Goal: Information Seeking & Learning: Find specific fact

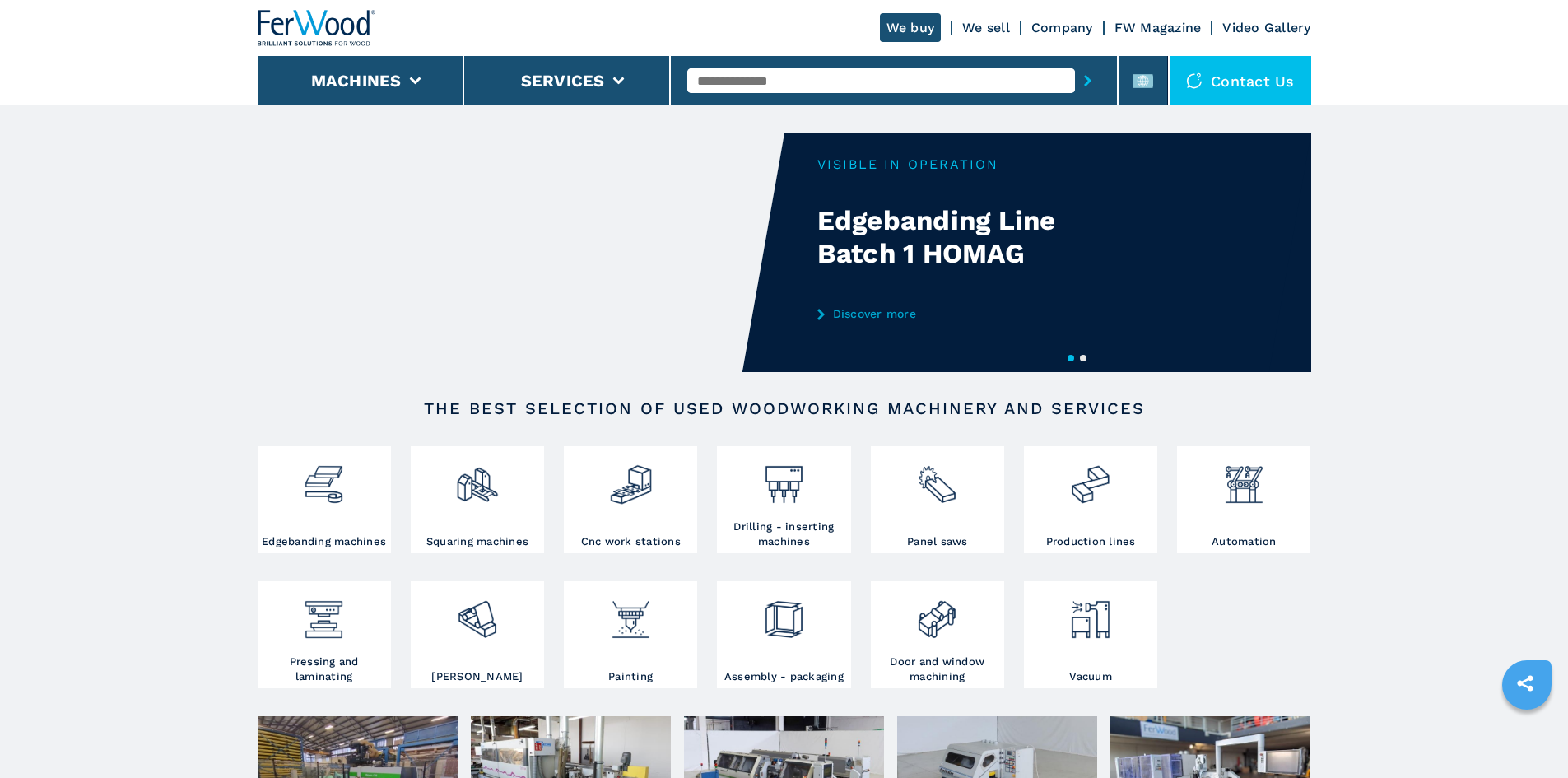
click at [792, 84] on input "text" at bounding box center [881, 80] width 387 height 25
paste input "******"
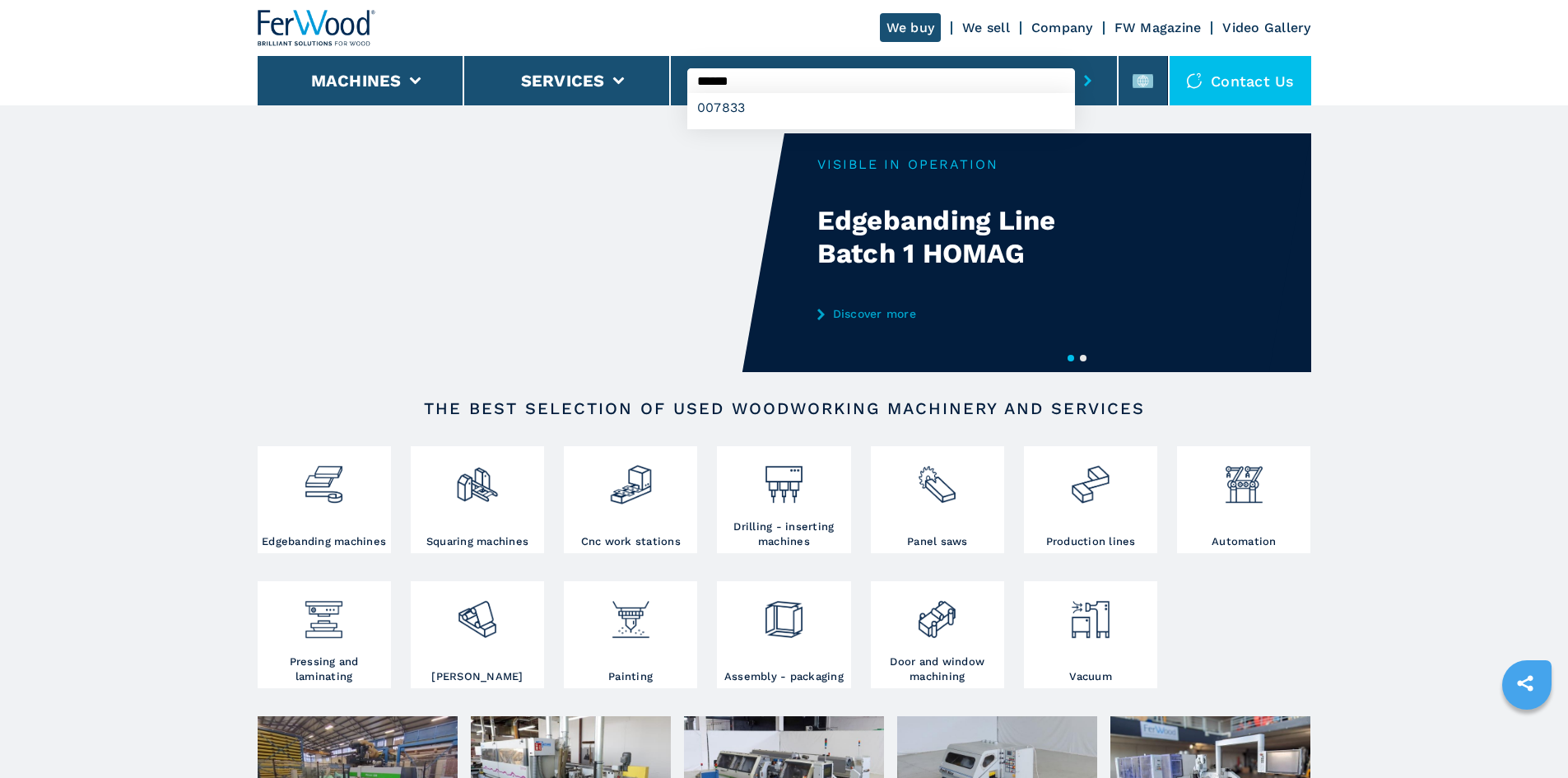
type input "******"
click at [1084, 85] on icon "submit-button" at bounding box center [1087, 80] width 7 height 12
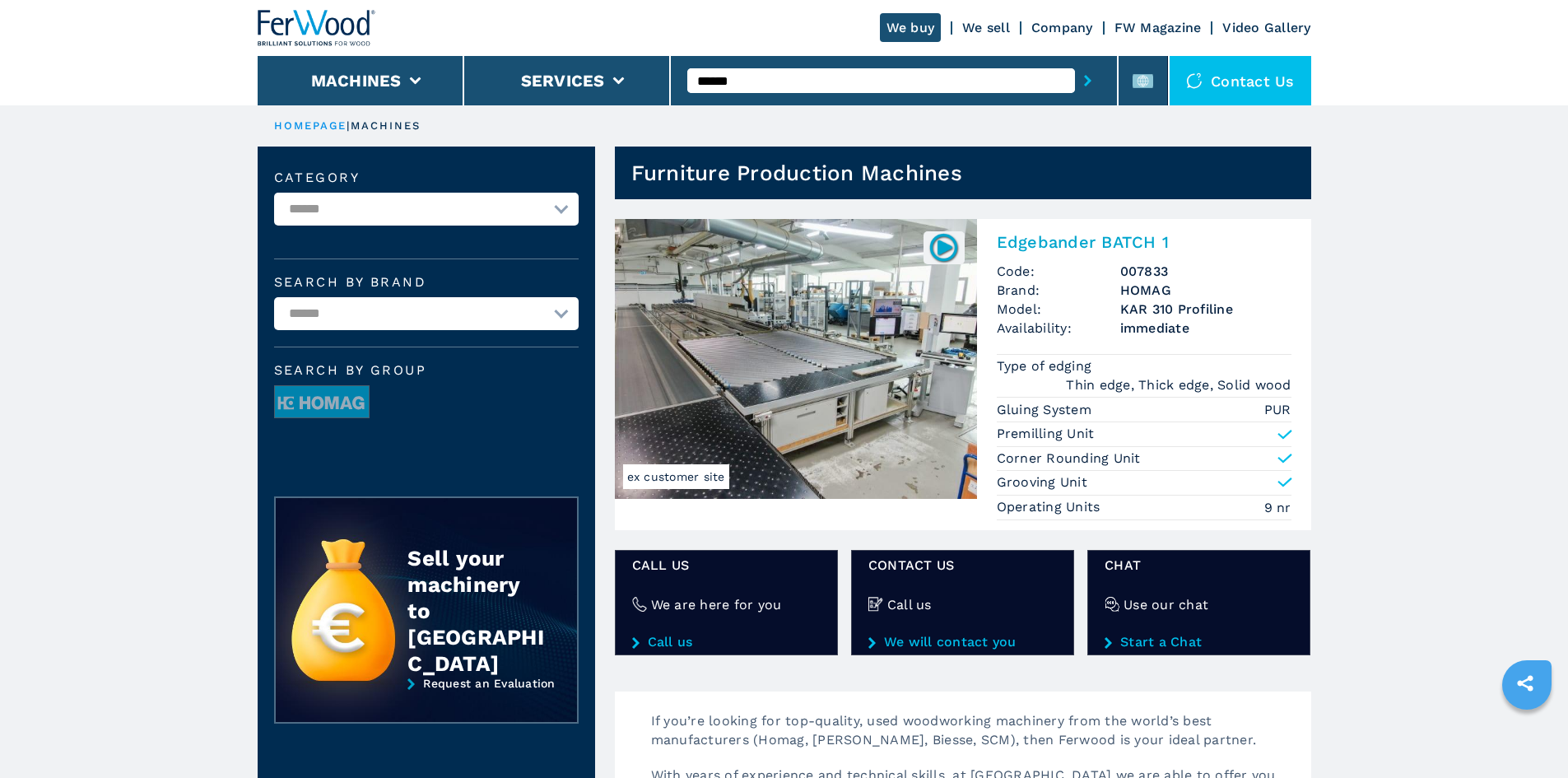
click at [1105, 237] on h2 "Edgebander BATCH 1" at bounding box center [1143, 242] width 294 height 20
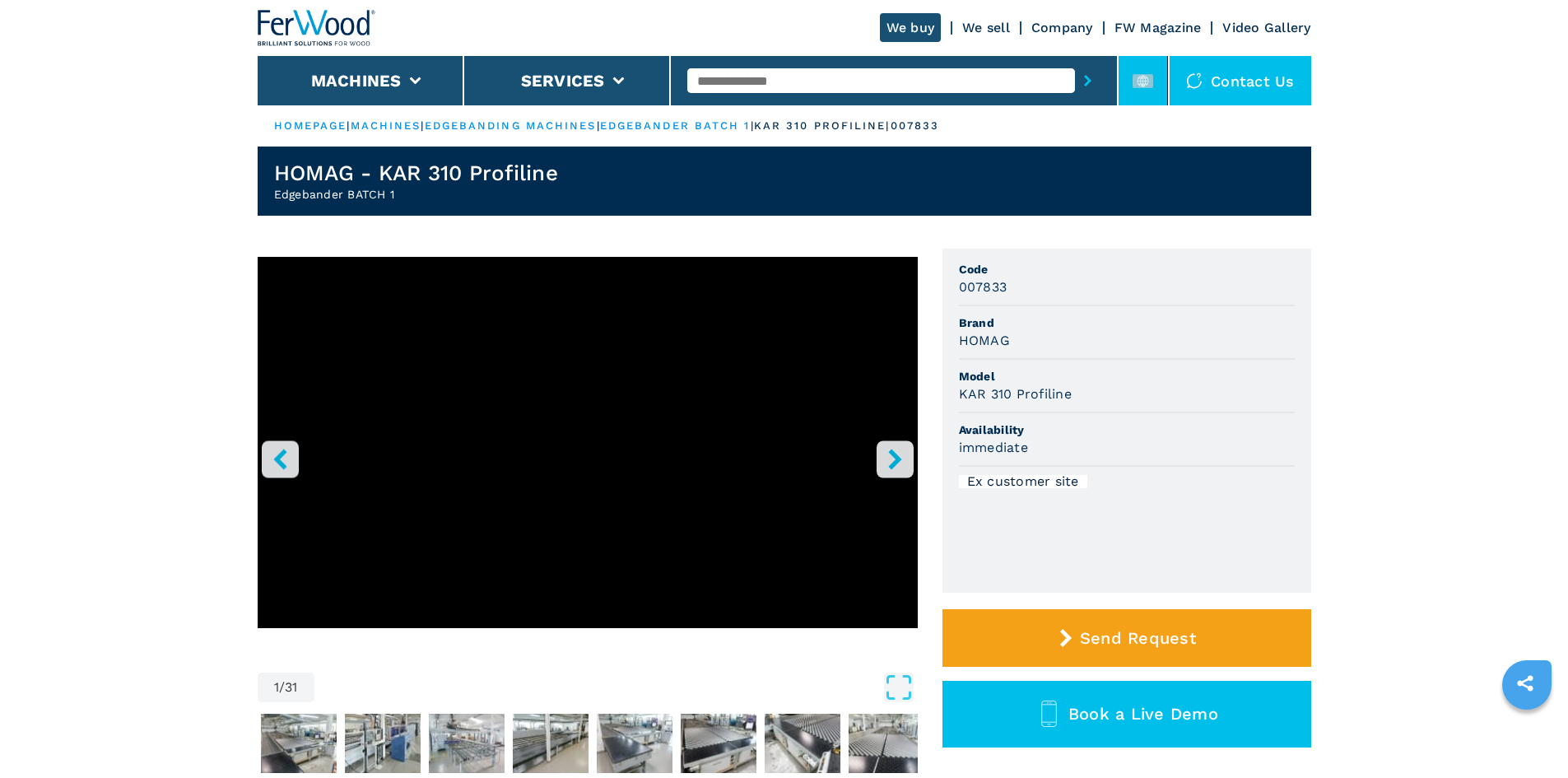
click at [1144, 88] on icon at bounding box center [1143, 80] width 21 height 21
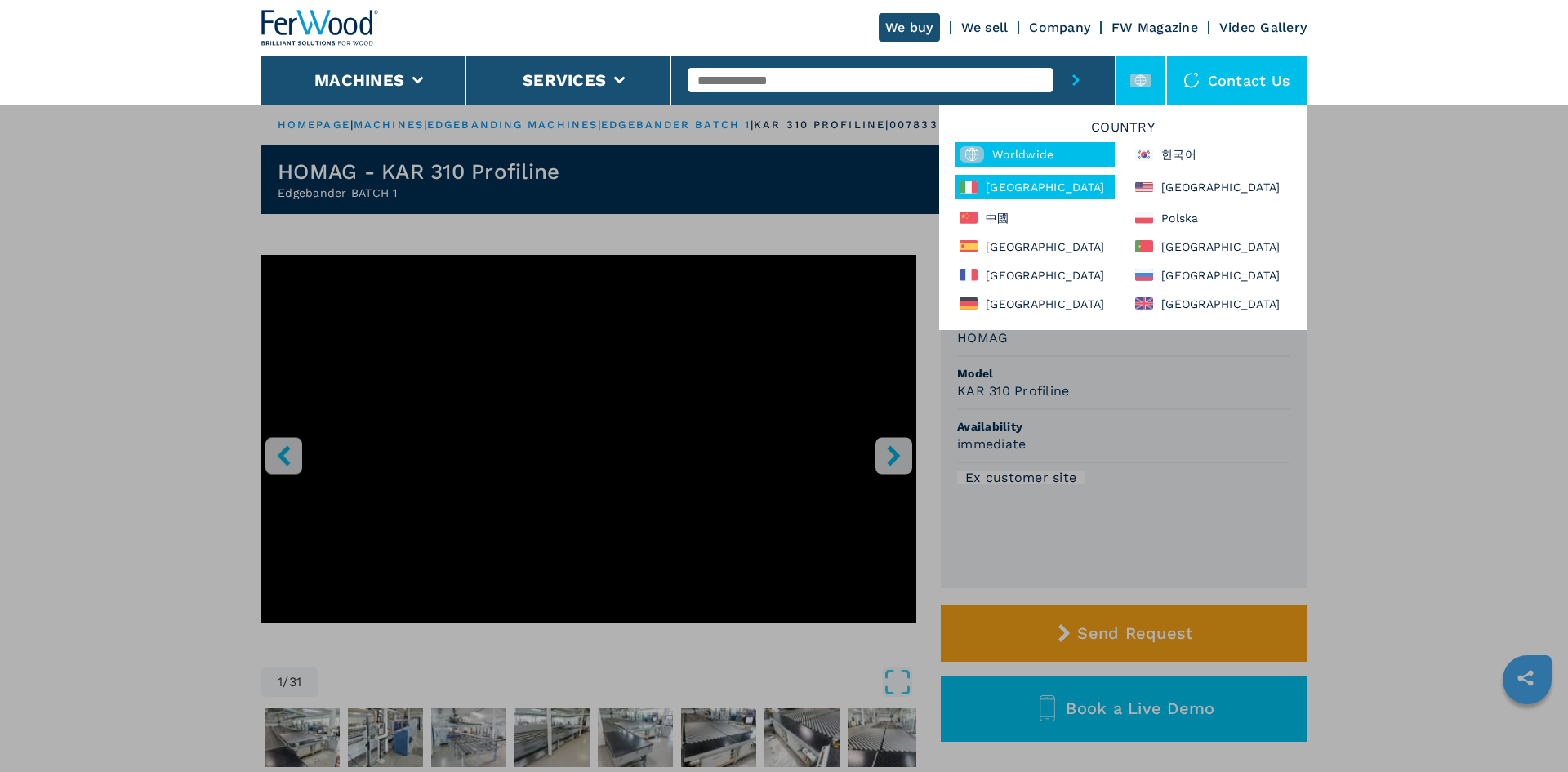
click at [1021, 194] on div "Italia" at bounding box center [1035, 187] width 160 height 25
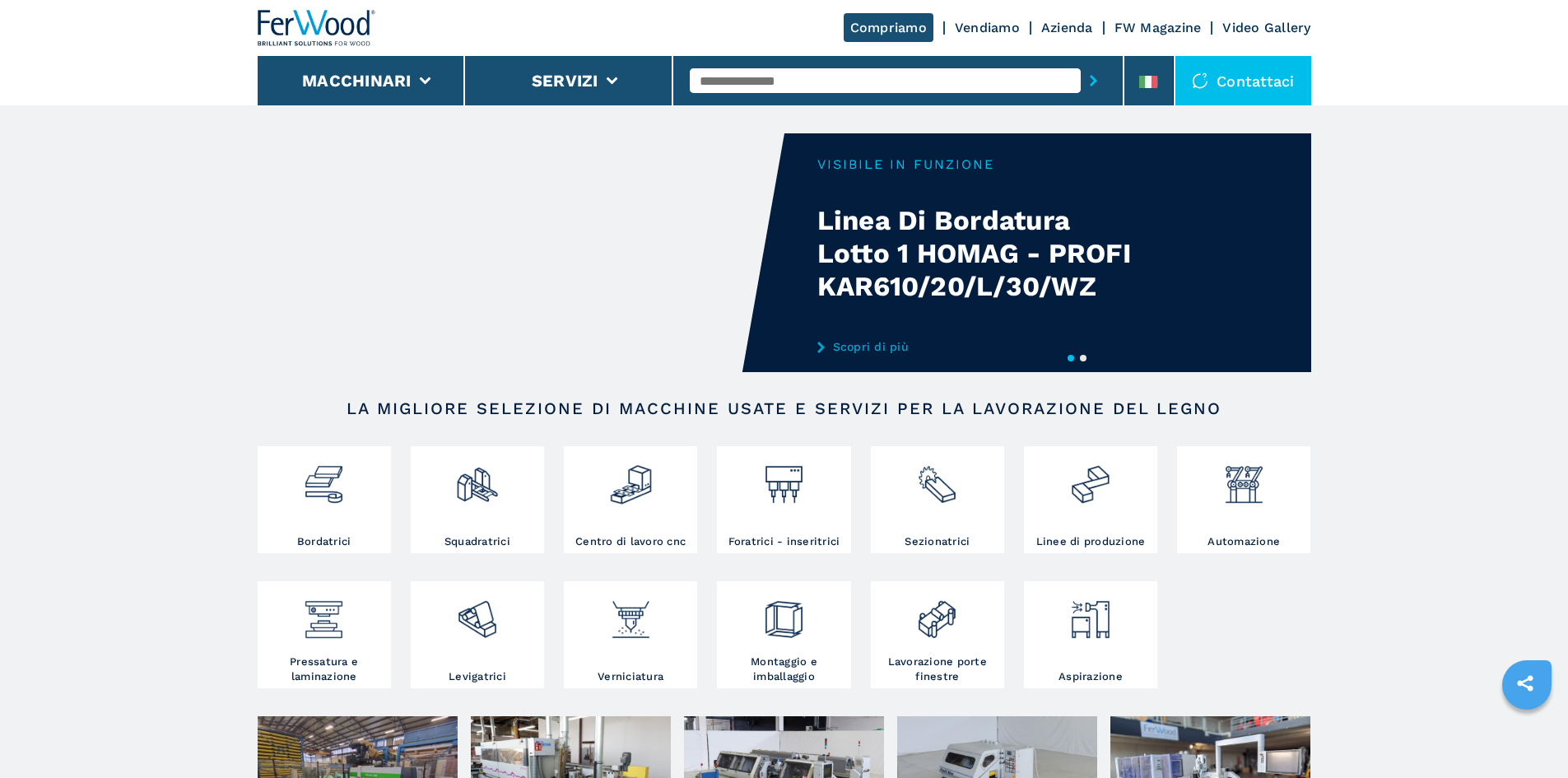
paste input "******"
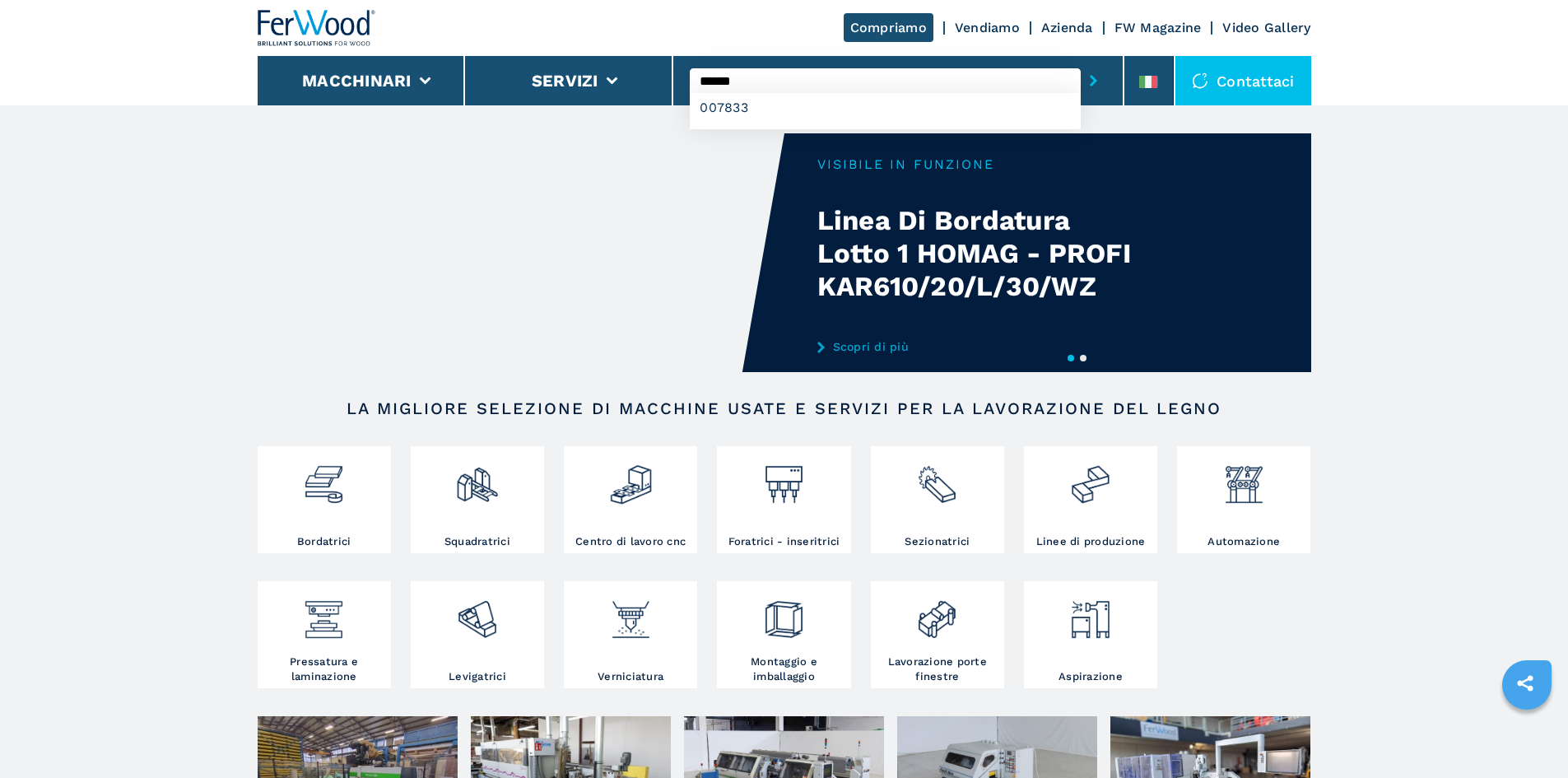
type input "******"
click at [1090, 85] on button "submit-button" at bounding box center [1093, 80] width 26 height 38
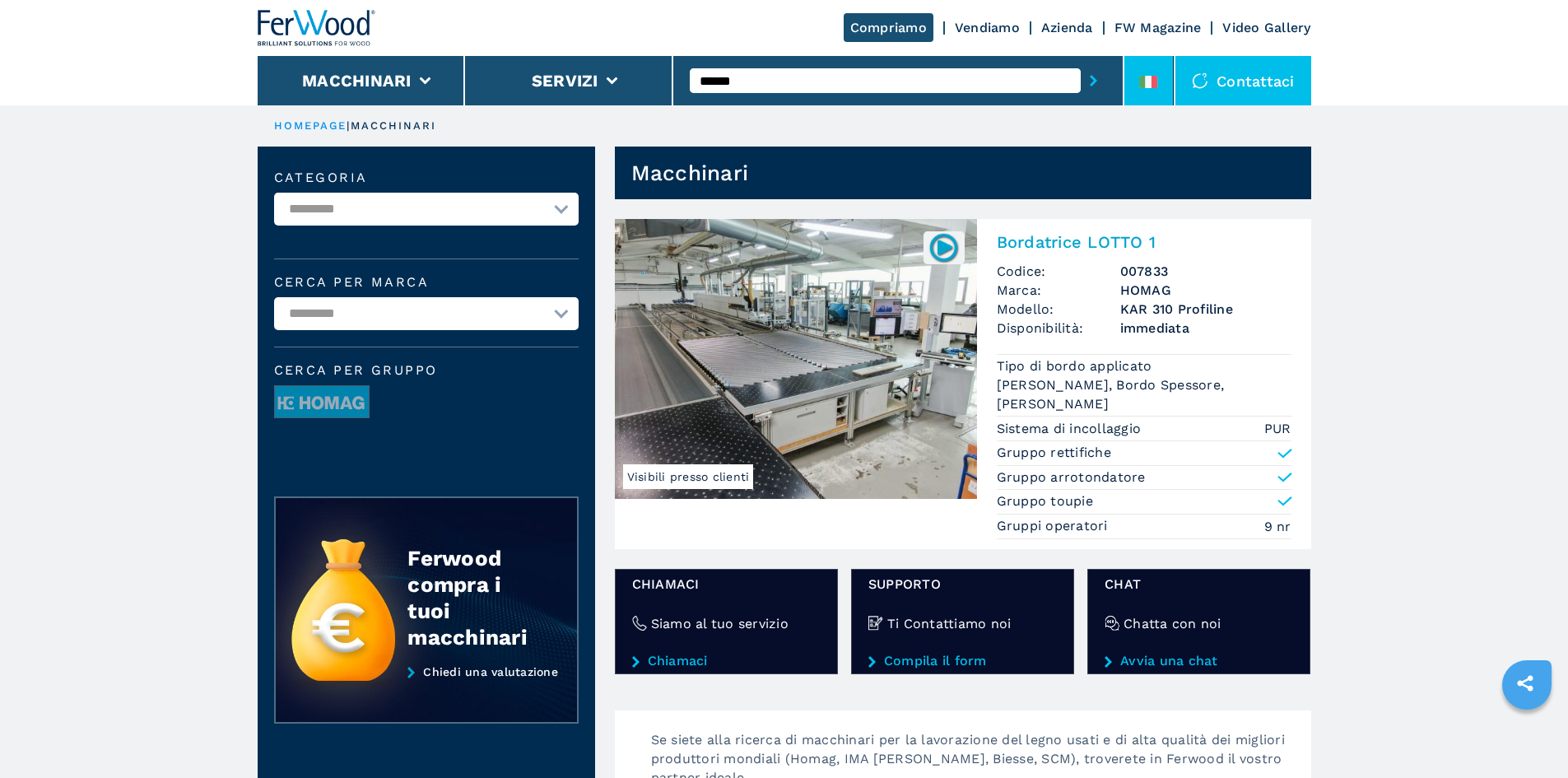
click at [1139, 83] on li at bounding box center [1149, 80] width 50 height 50
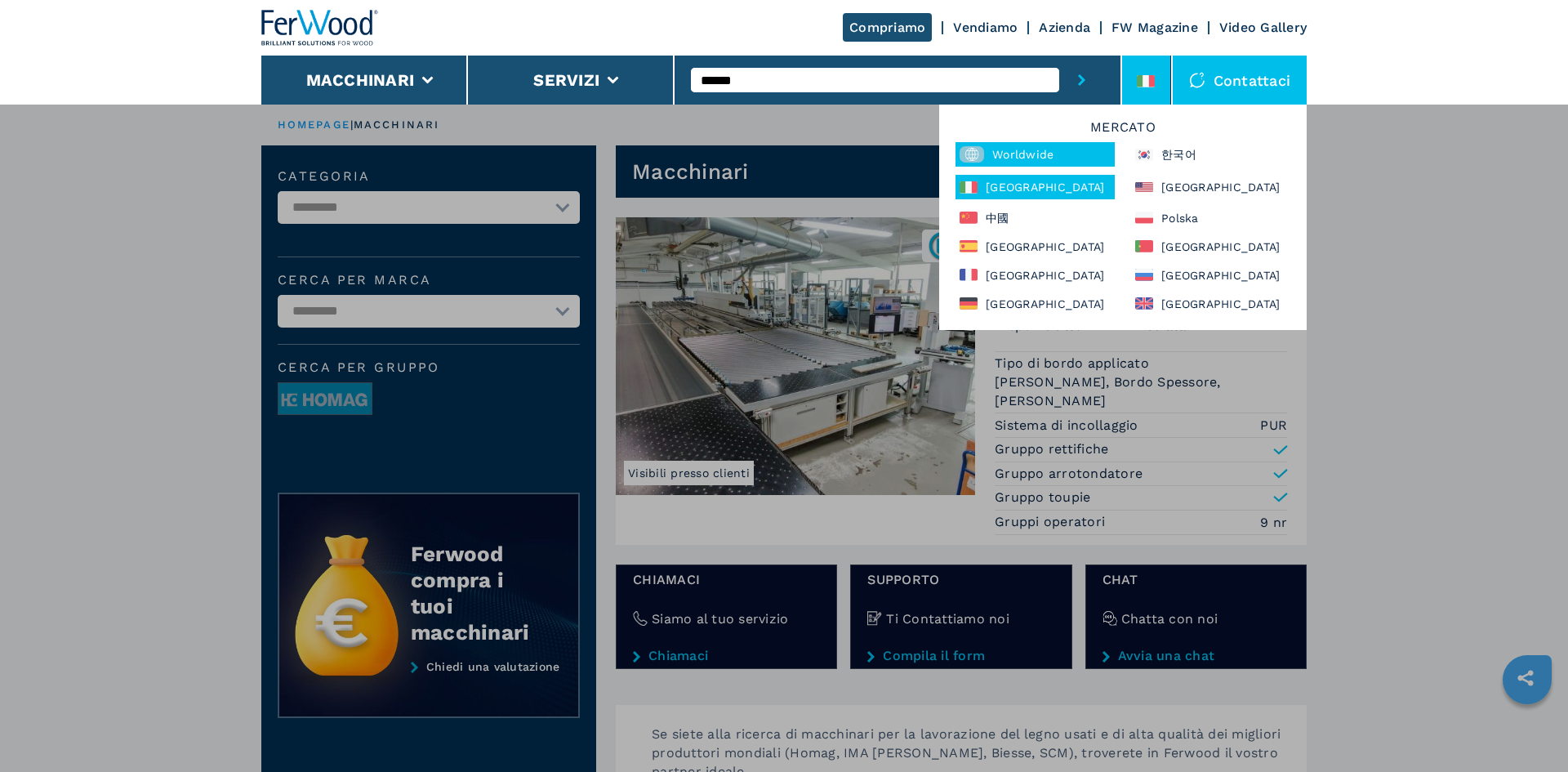
click at [1041, 157] on div "Worldwide" at bounding box center [1035, 155] width 160 height 25
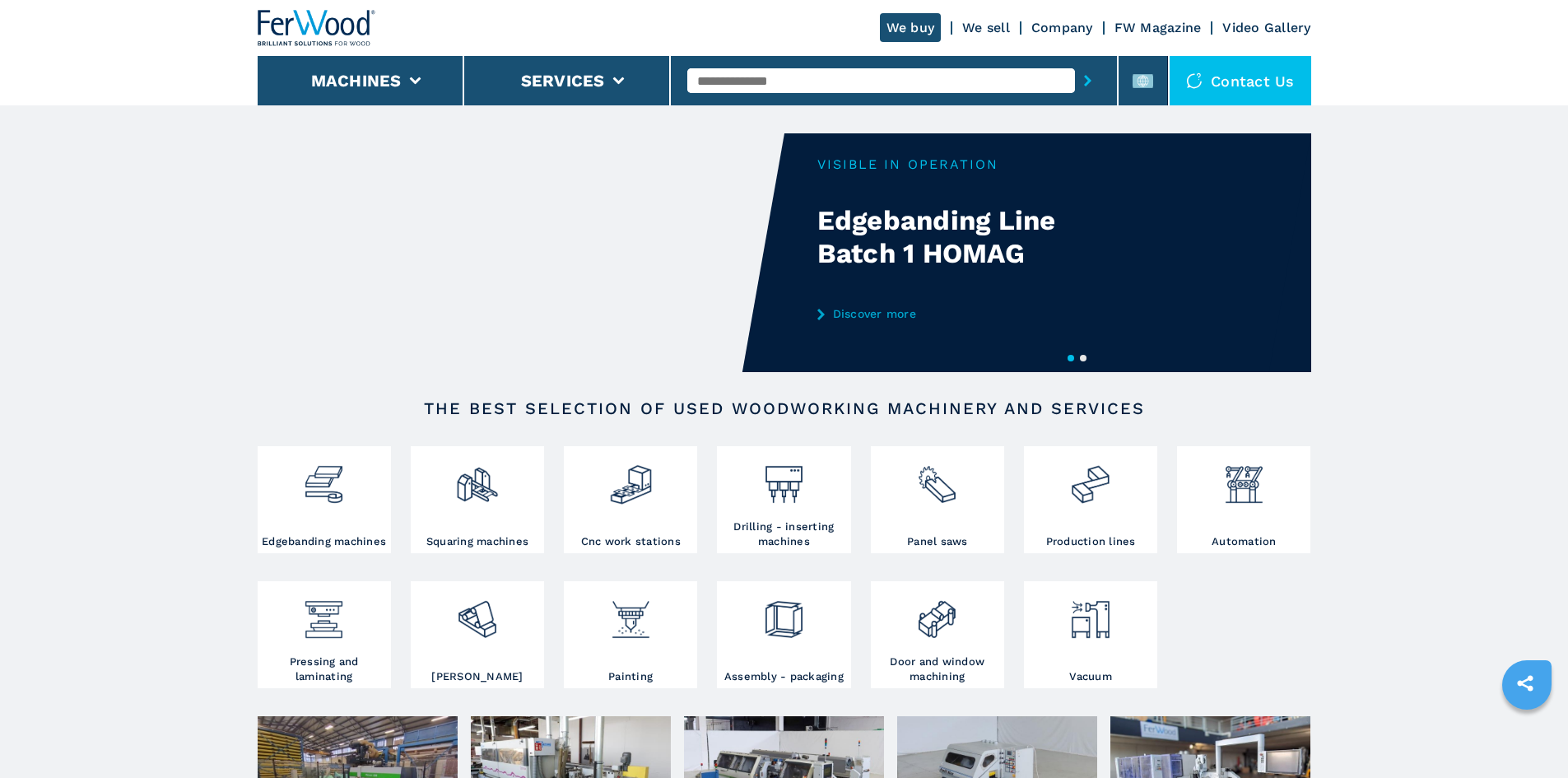
click at [992, 86] on input "text" at bounding box center [881, 80] width 387 height 25
paste input "******"
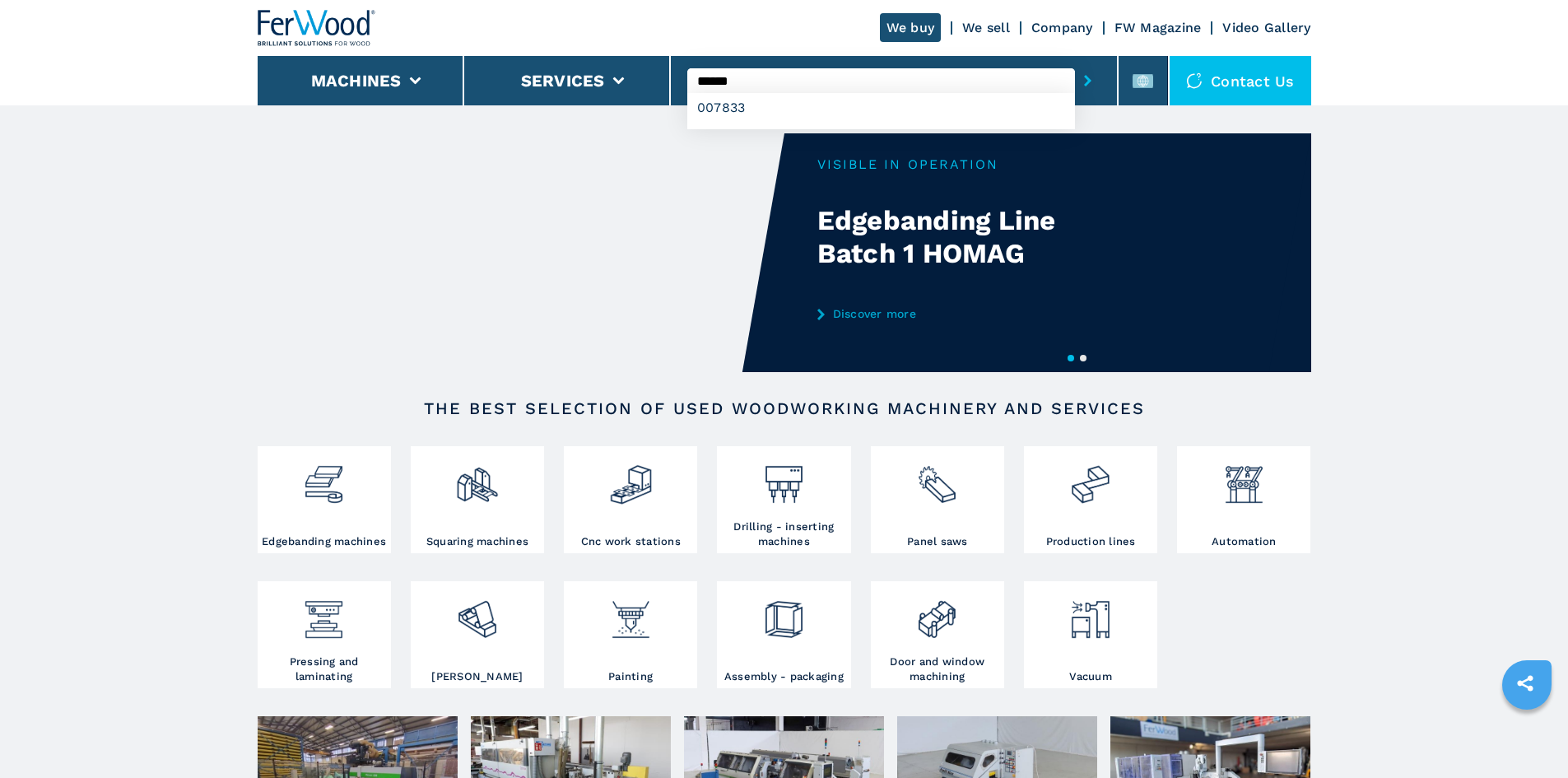
type input "******"
click at [1086, 86] on button "submit-button" at bounding box center [1087, 80] width 26 height 38
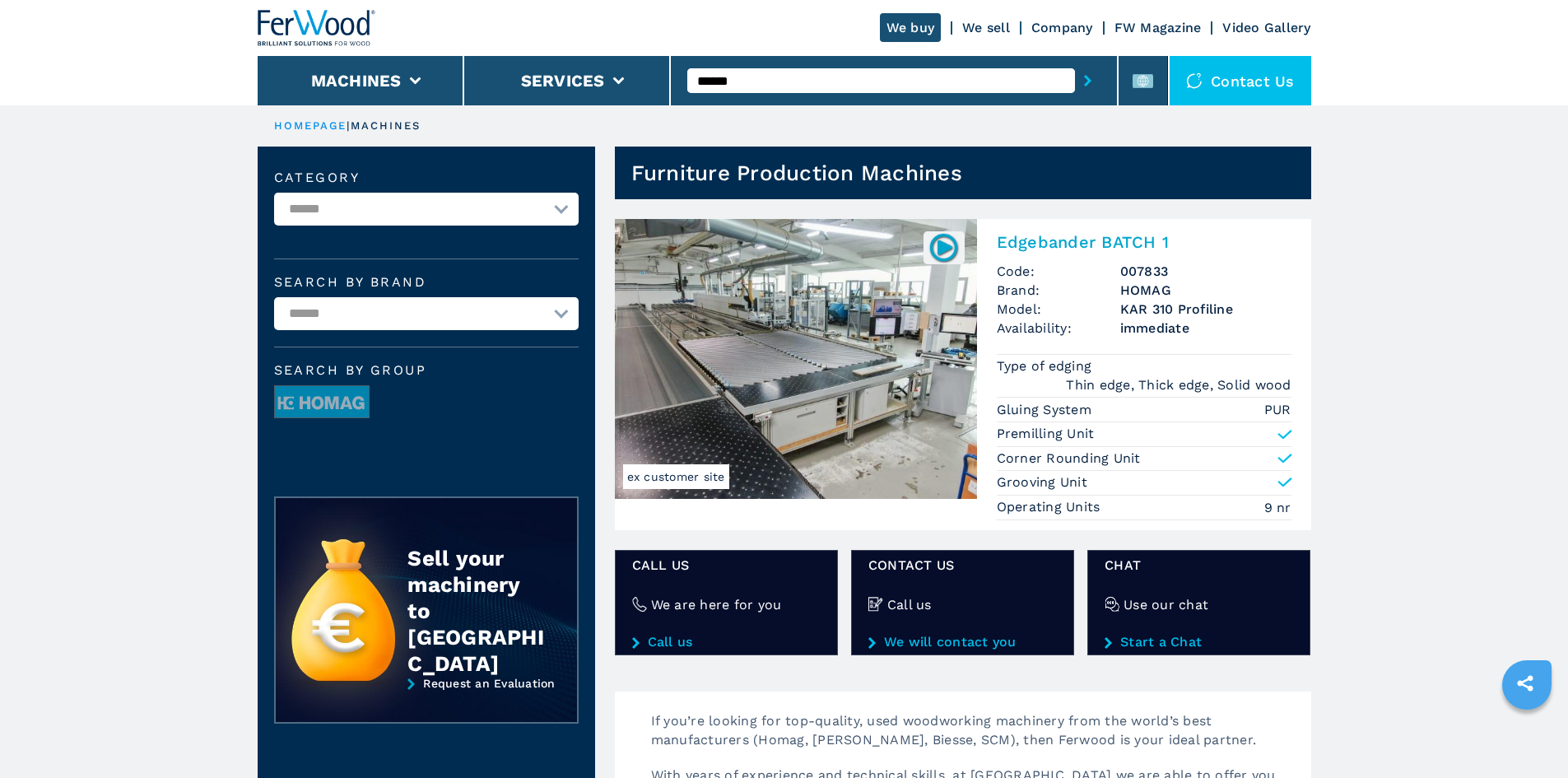
click at [1057, 239] on h2 "Edgebander BATCH 1" at bounding box center [1143, 242] width 294 height 20
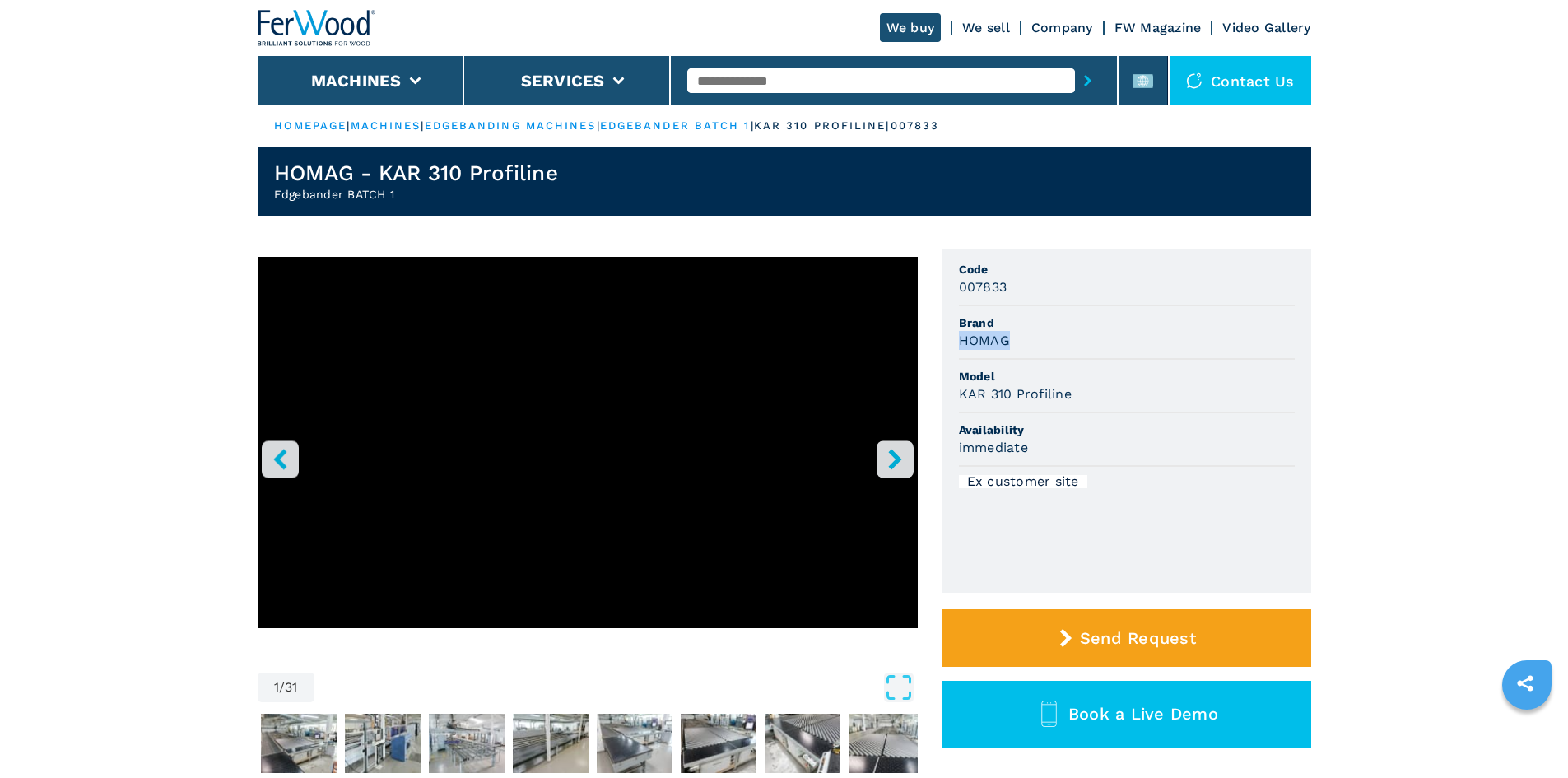
drag, startPoint x: 1013, startPoint y: 340, endPoint x: 956, endPoint y: 337, distance: 57.1
click at [956, 337] on ul "Code 007833 Brand HOMAG Model KAR 310 Profiline Availability immediate Ex custo…" at bounding box center [1126, 421] width 369 height 344
copy h3 "HOMAG"
click at [1091, 371] on span "Model" at bounding box center [1126, 377] width 336 height 17
drag, startPoint x: 1071, startPoint y: 394, endPoint x: 951, endPoint y: 388, distance: 120.1
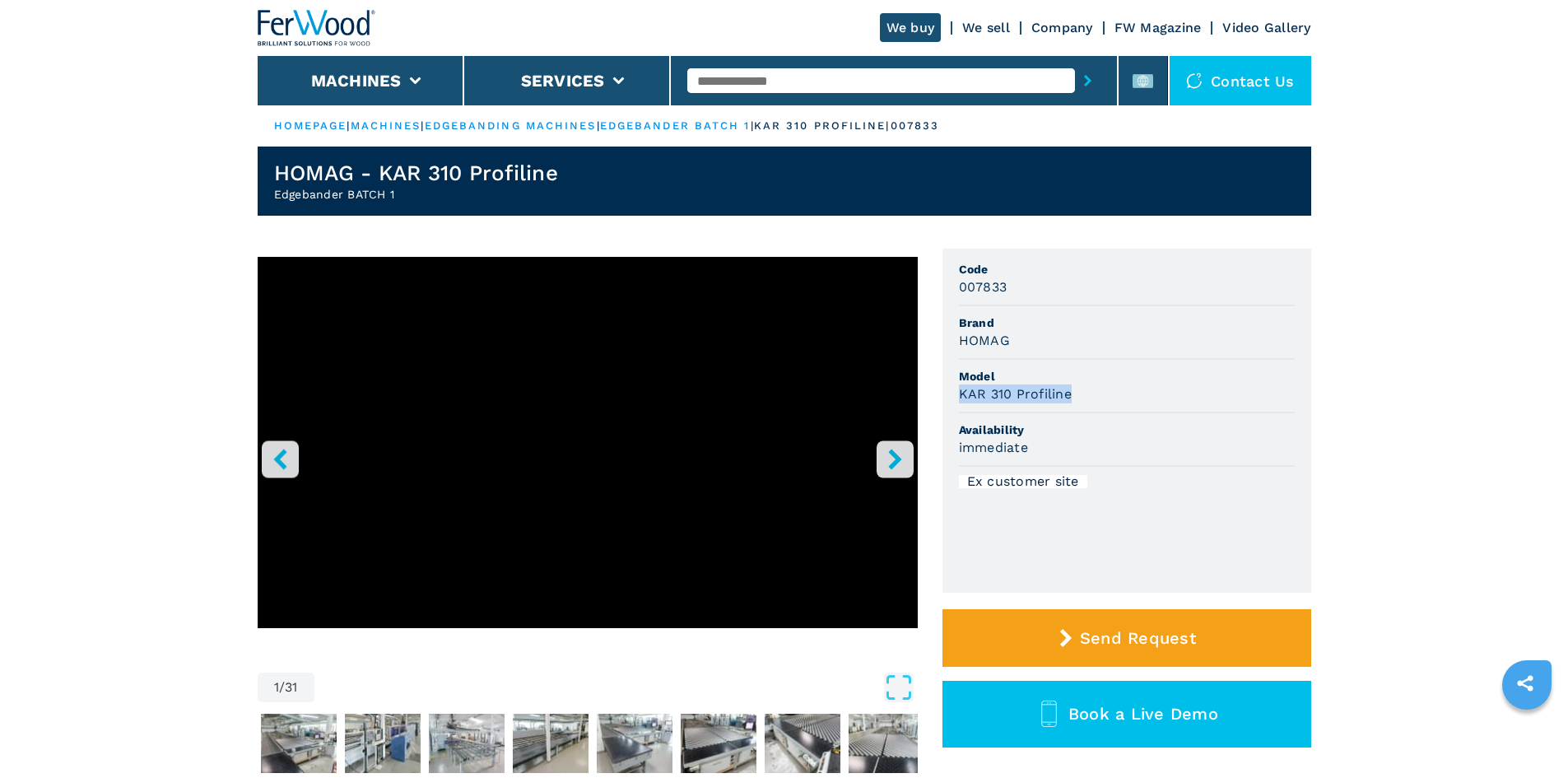
click at [951, 388] on ul "Code 007833 Brand HOMAG Model KAR 310 Profiline Availability immediate Ex custo…" at bounding box center [1126, 421] width 369 height 344
copy h3 "KAR 310 Profiline"
click at [1113, 425] on span "Availability" at bounding box center [1126, 430] width 336 height 17
drag, startPoint x: 1076, startPoint y: 387, endPoint x: 951, endPoint y: 393, distance: 125.1
click at [951, 393] on ul "Code 007833 Brand HOMAG Model KAR 310 Profiline Availability immediate Ex custo…" at bounding box center [1126, 421] width 369 height 344
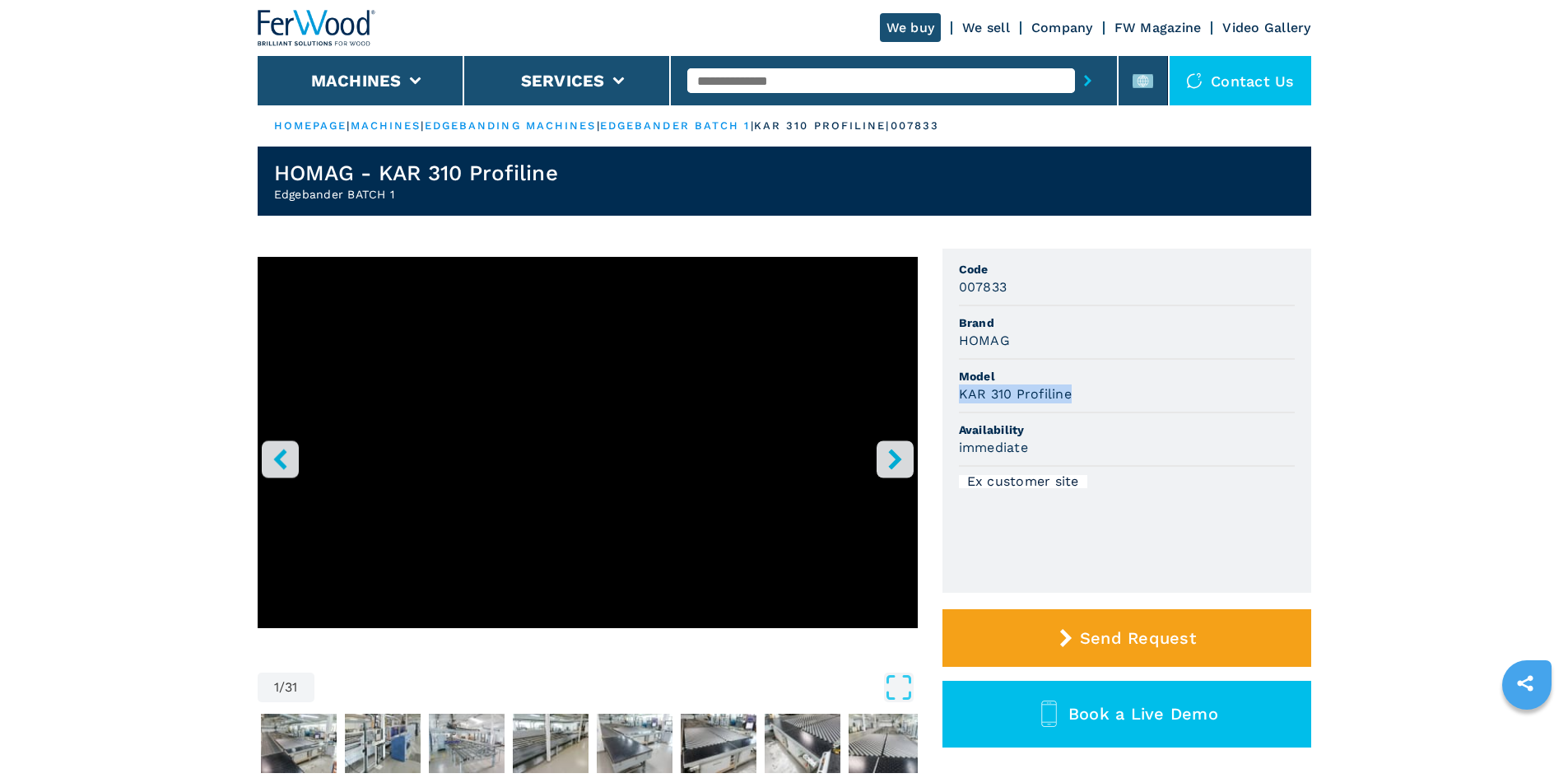
copy h3 "KAR 310 Profiline"
click at [1023, 343] on div "HOMAG" at bounding box center [1126, 340] width 336 height 19
drag, startPoint x: 1006, startPoint y: 286, endPoint x: 944, endPoint y: 282, distance: 62.1
click at [944, 282] on ul "Code 007833 Brand HOMAG Model KAR 310 Profiline Availability immediate Ex custo…" at bounding box center [1126, 421] width 369 height 344
copy h3 "007833"
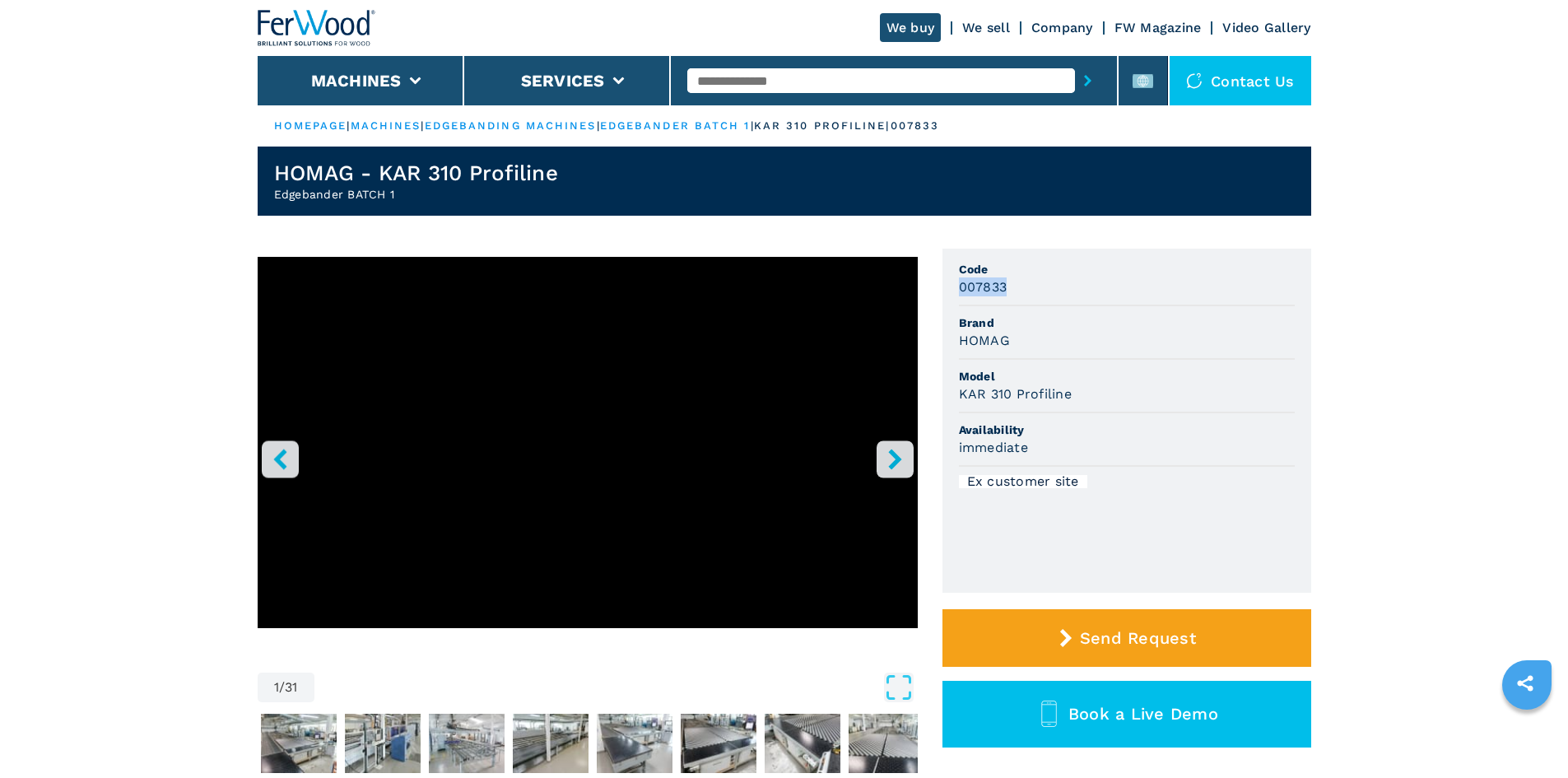
click at [1032, 297] on li "Code 007833" at bounding box center [1126, 280] width 336 height 54
click at [988, 386] on h3 "KAR 310 Profiline" at bounding box center [1015, 393] width 113 height 19
drag, startPoint x: 958, startPoint y: 392, endPoint x: 1086, endPoint y: 407, distance: 128.9
click at [1086, 407] on li "Model KAR 310 Profiline" at bounding box center [1126, 387] width 336 height 54
copy h3 "KAR 310 Profiline"
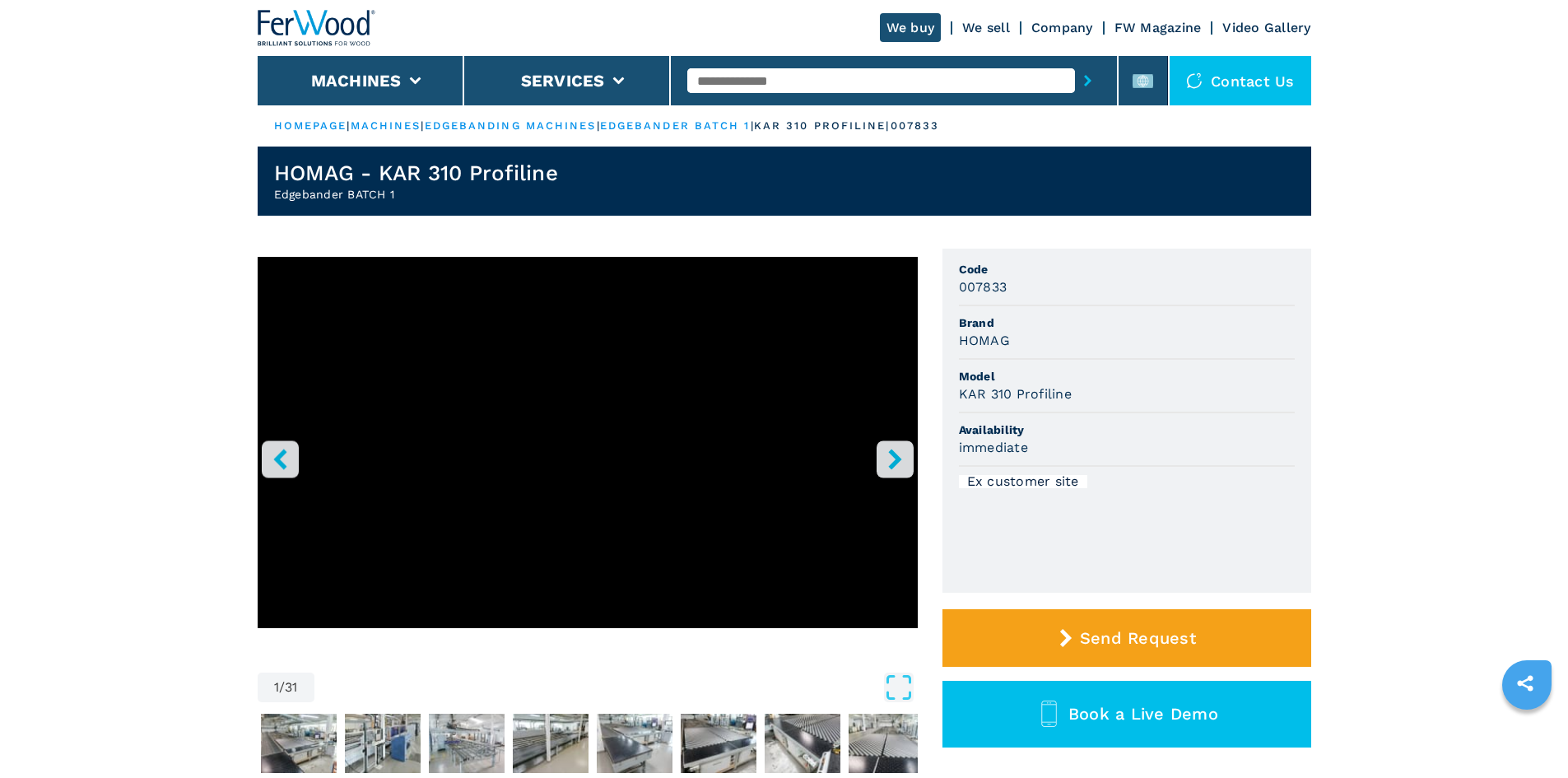
drag, startPoint x: 1083, startPoint y: 373, endPoint x: 1010, endPoint y: 348, distance: 77.2
click at [1083, 373] on span "Model" at bounding box center [1126, 377] width 336 height 17
drag, startPoint x: 1003, startPoint y: 286, endPoint x: 930, endPoint y: 275, distance: 73.8
click at [930, 275] on div "1 / 31 Unit Measure ****** ******** Code 007833 Brand HOMAG Model KAR 310 Profi…" at bounding box center [784, 537] width 1053 height 577
copy li "Code 007833"
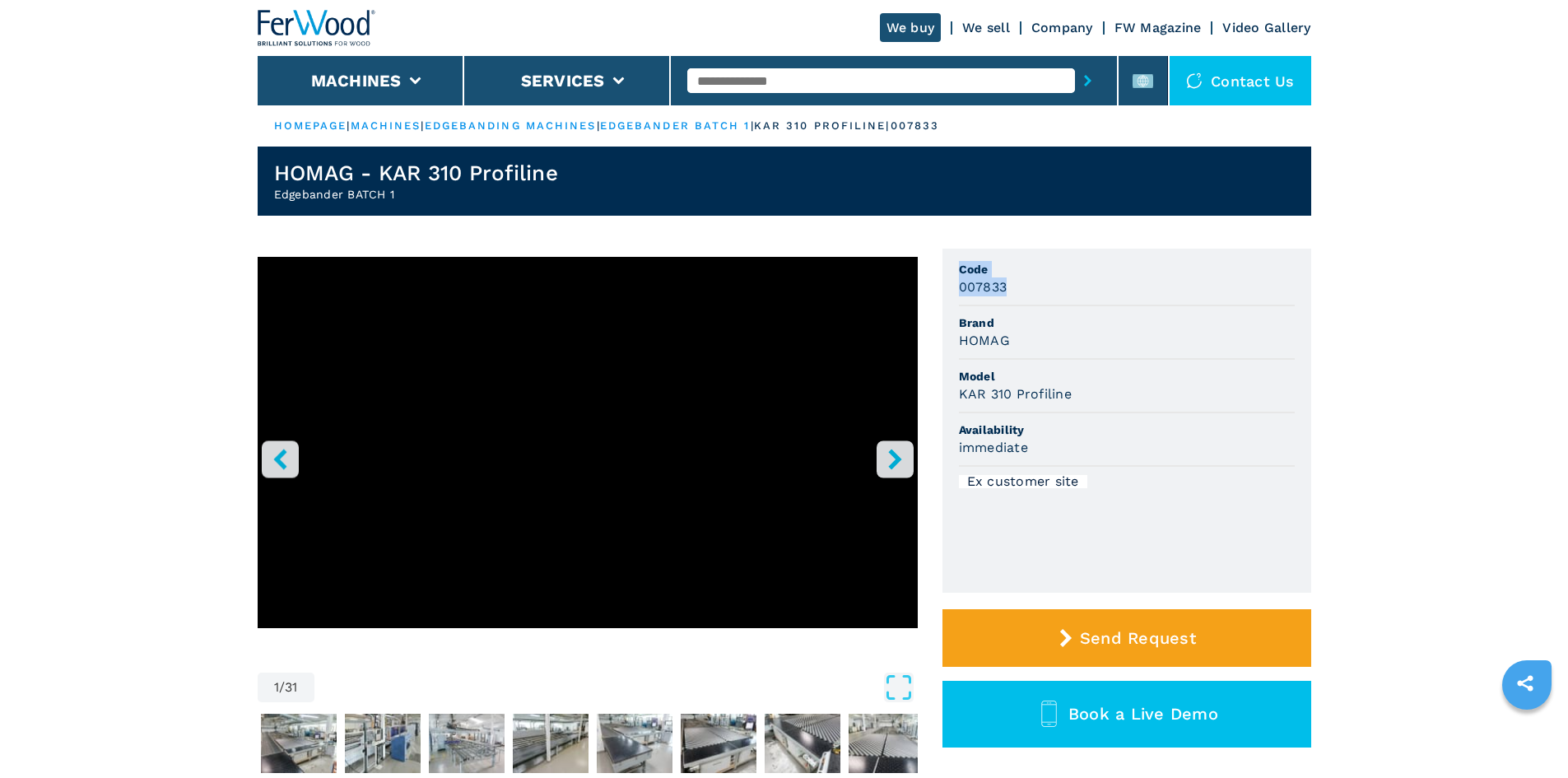
click at [1055, 260] on li "Code 007833" at bounding box center [1126, 280] width 336 height 54
click at [848, 72] on input "text" at bounding box center [881, 80] width 387 height 25
paste input "******"
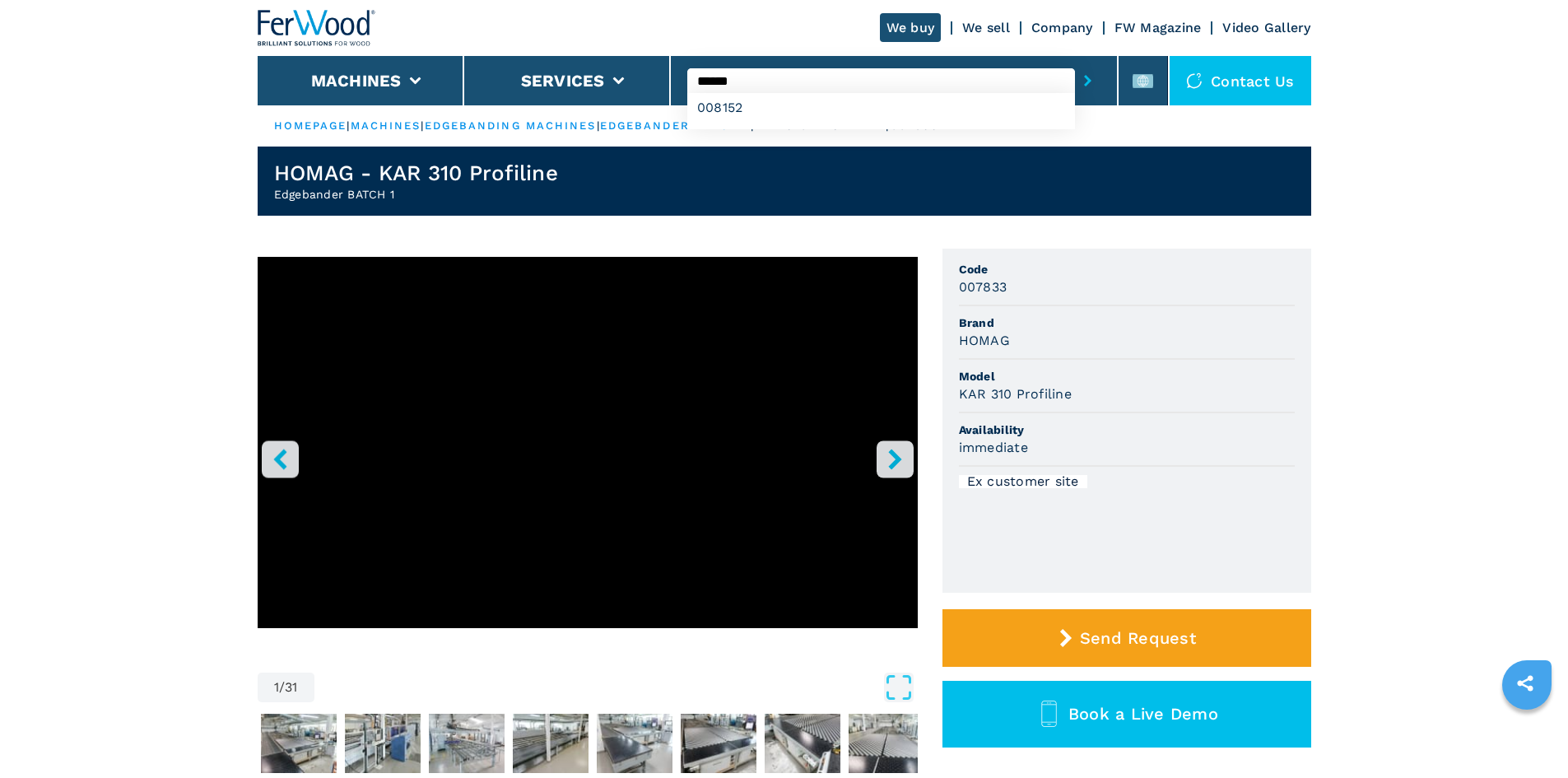
type input "******"
click at [1084, 79] on icon "submit-button" at bounding box center [1087, 80] width 7 height 12
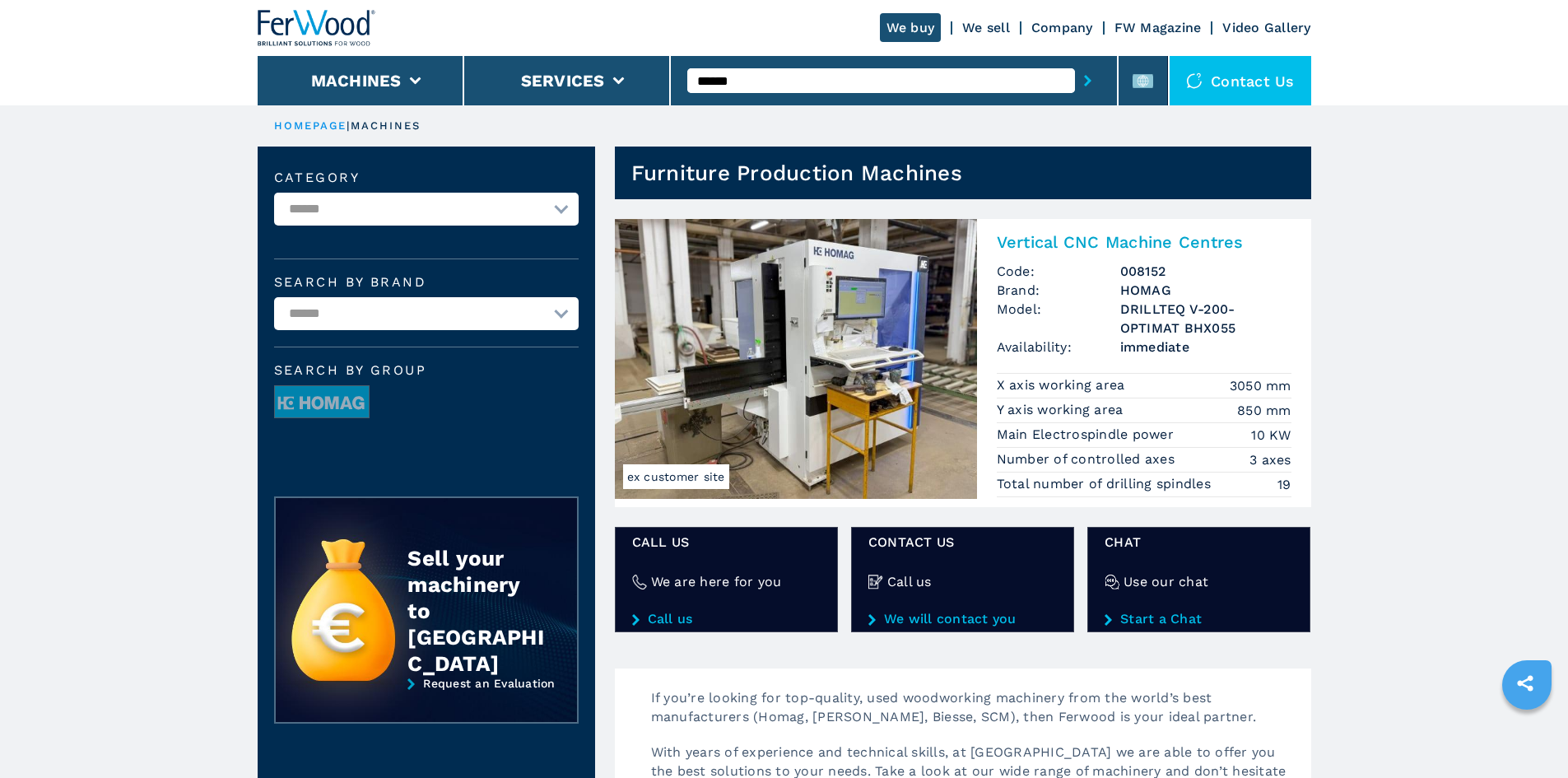
click at [1113, 237] on h2 "Vertical CNC Machine Centres" at bounding box center [1143, 242] width 294 height 20
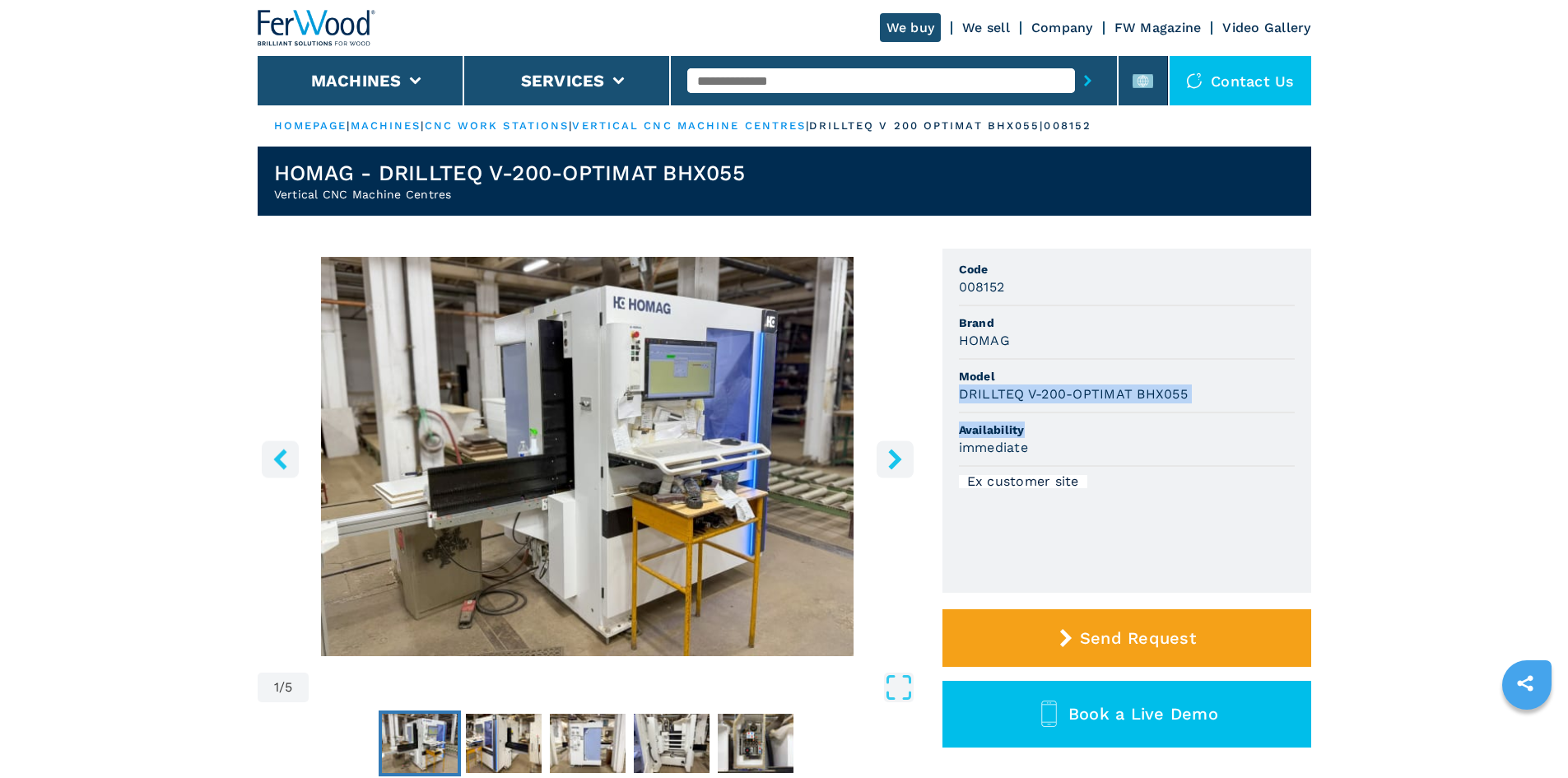
drag, startPoint x: 959, startPoint y: 394, endPoint x: 1257, endPoint y: 437, distance: 301.1
click at [1257, 437] on ul "Code 008152 Brand HOMAG Model DRILLTEQ V-200-OPTIMAT BHX055 Availability immedi…" at bounding box center [1126, 421] width 369 height 344
drag, startPoint x: 1206, startPoint y: 401, endPoint x: 1185, endPoint y: 396, distance: 21.6
click at [1205, 401] on div "DRILLTEQ V-200-OPTIMAT BHX055" at bounding box center [1126, 393] width 336 height 19
click at [1203, 394] on div "DRILLTEQ V-200-OPTIMAT BHX055" at bounding box center [1126, 393] width 336 height 19
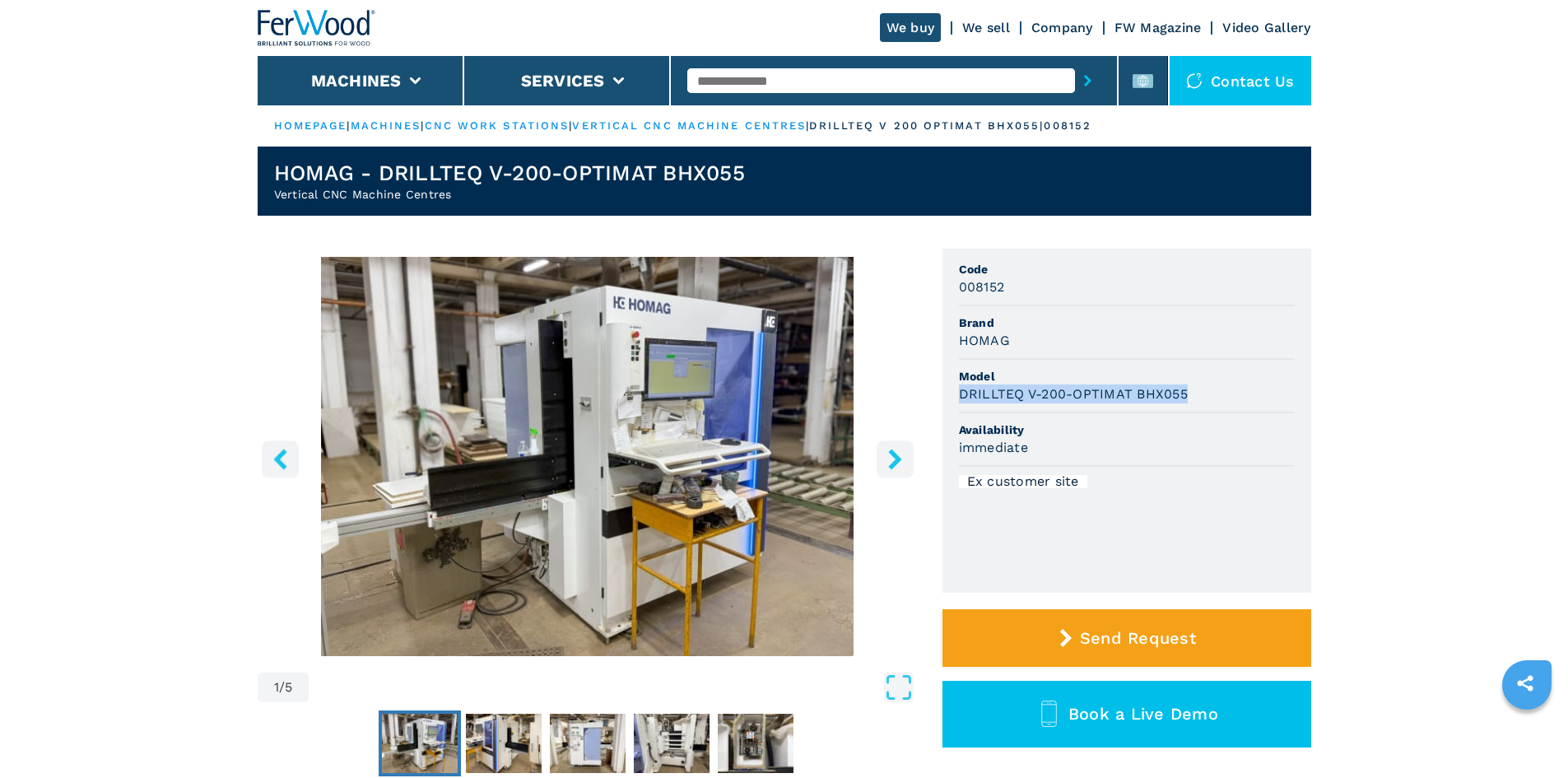
drag, startPoint x: 1194, startPoint y: 394, endPoint x: 965, endPoint y: 391, distance: 229.0
click at [964, 391] on div "DRILLTEQ V-200-OPTIMAT BHX055" at bounding box center [1126, 393] width 336 height 19
copy h3 "RILLTEQ V-200-OPTIMAT BHX055"
click at [1206, 397] on div "DRILLTEQ V-200-OPTIMAT BHX055" at bounding box center [1126, 393] width 336 height 19
drag, startPoint x: 1182, startPoint y: 394, endPoint x: 958, endPoint y: 395, distance: 224.0
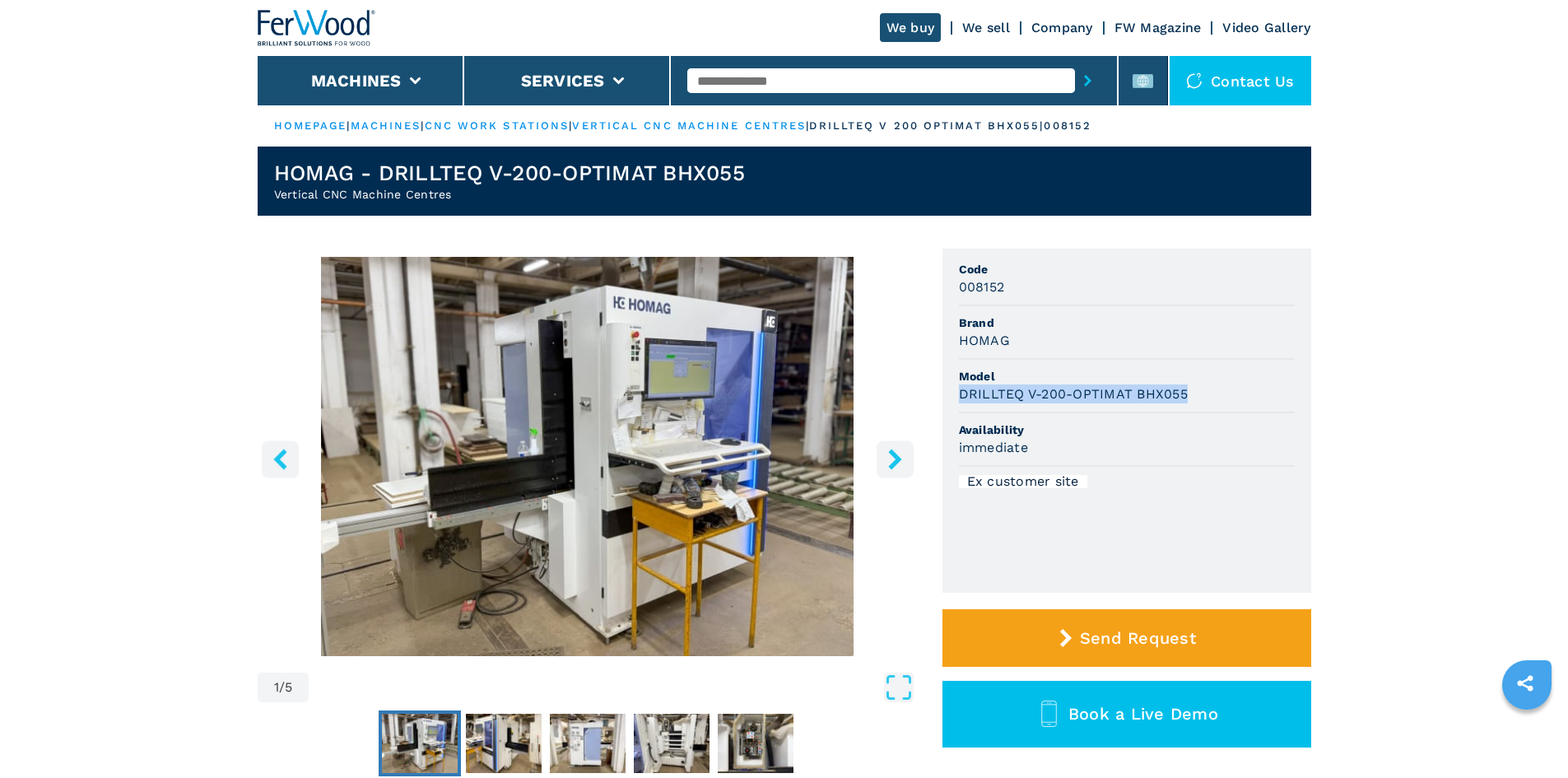
click at [959, 395] on div "DRILLTEQ V-200-OPTIMAT BHX055" at bounding box center [1126, 393] width 336 height 19
copy h3 "DRILLTEQ V-200-OPTIMAT BHX055"
click at [1211, 366] on li "Model DRILLTEQ V-200-OPTIMAT BHX055" at bounding box center [1126, 387] width 336 height 54
drag, startPoint x: 1009, startPoint y: 285, endPoint x: 957, endPoint y: 287, distance: 52.0
click at [957, 287] on ul "Code 008152 Brand HOMAG Model DRILLTEQ V-200-OPTIMAT BHX055 Availability immedi…" at bounding box center [1126, 421] width 369 height 344
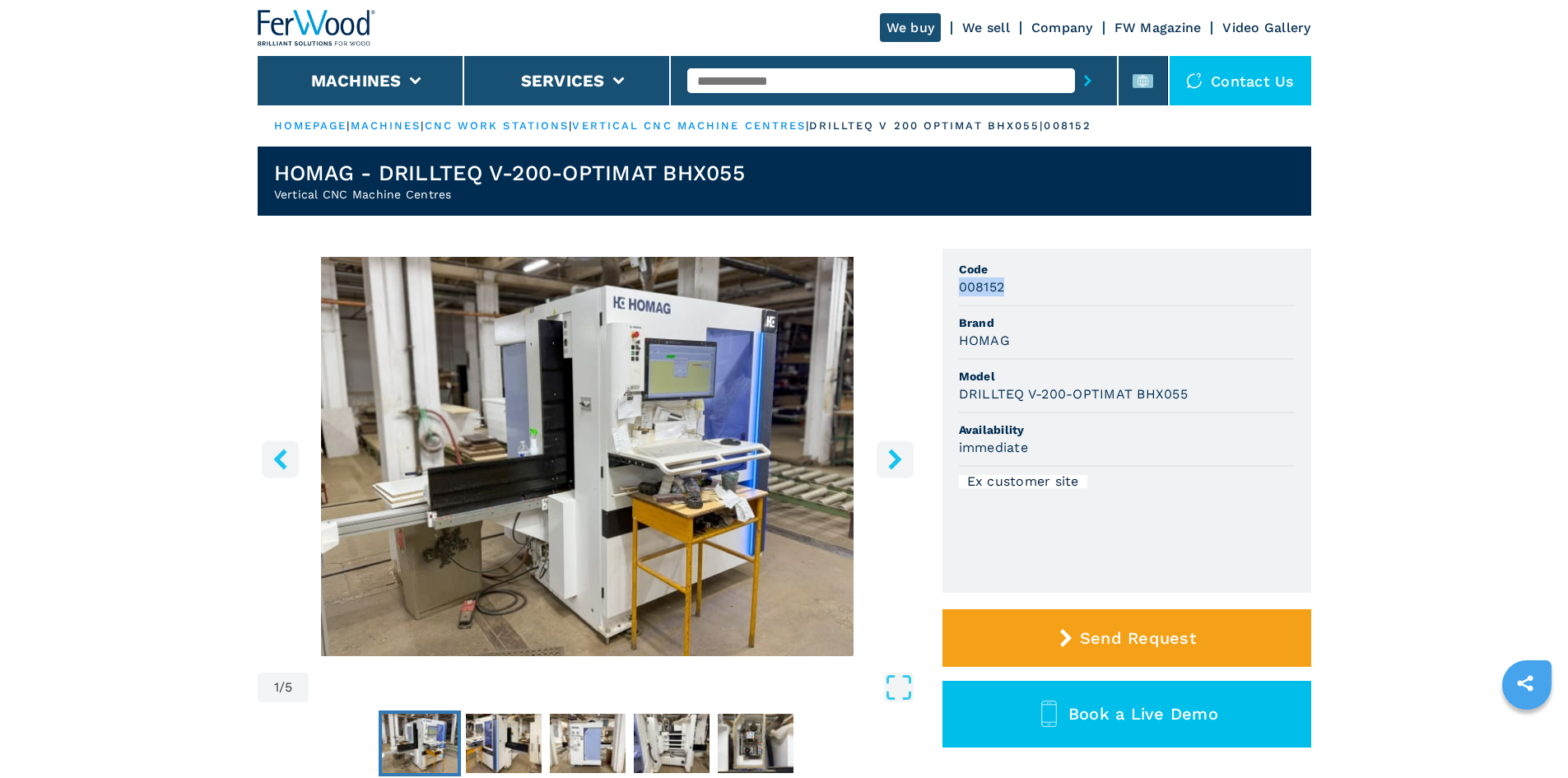
copy h3 "008152"
click at [1066, 287] on div "008152" at bounding box center [1126, 286] width 336 height 19
